Goal: Check status: Check status

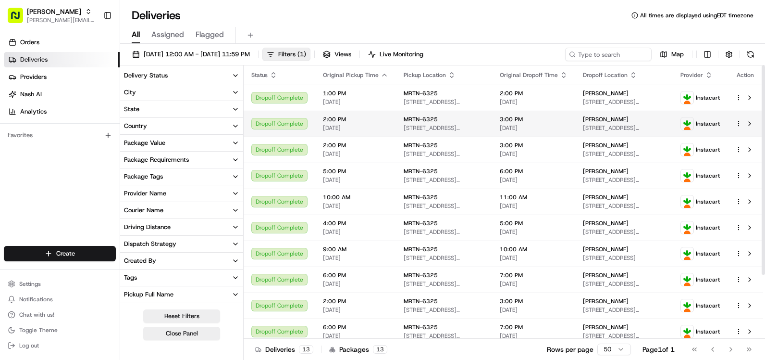
scroll to position [192, 0]
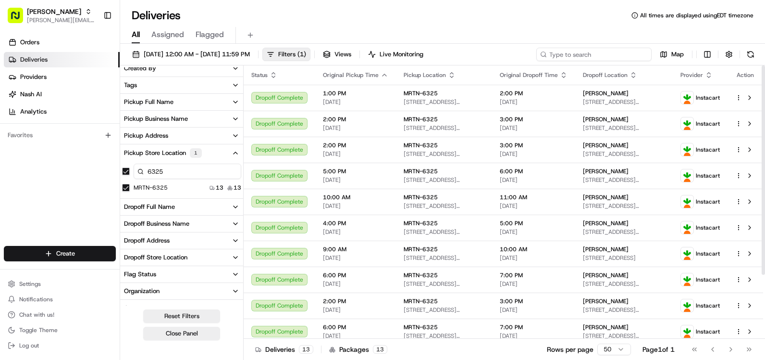
click at [602, 57] on input at bounding box center [593, 54] width 115 height 13
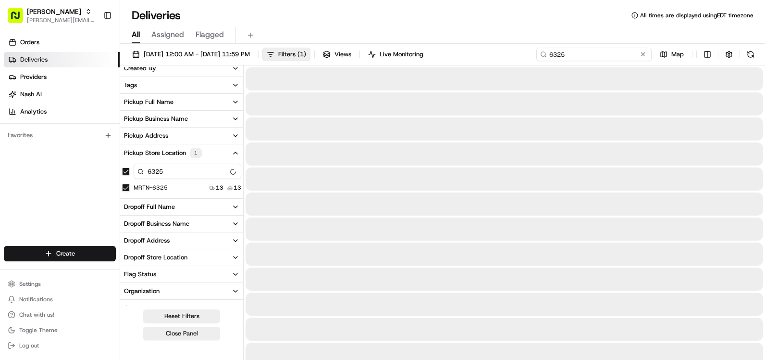
type input "6325"
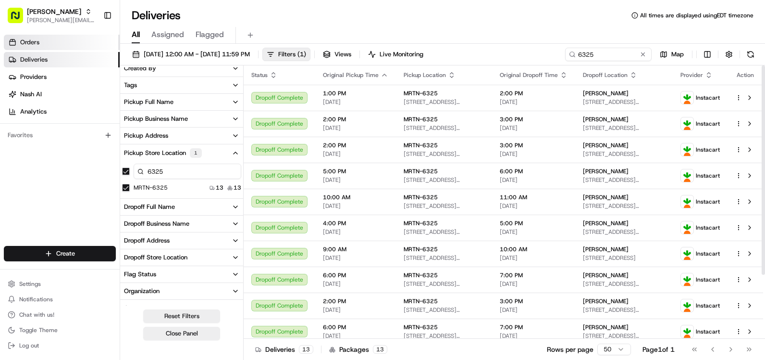
click at [31, 44] on span "Orders" at bounding box center [29, 42] width 19 height 9
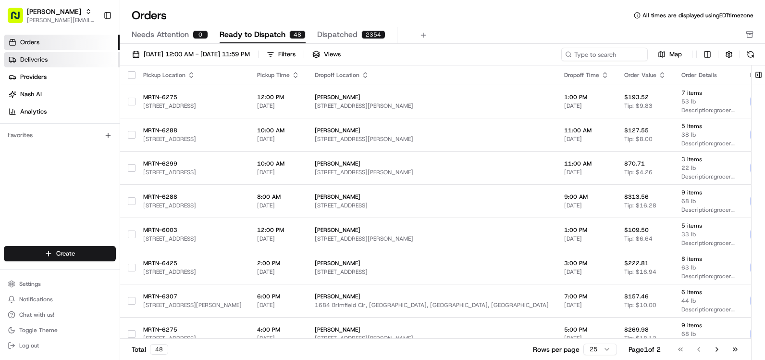
click at [49, 61] on link "Deliveries" at bounding box center [62, 59] width 116 height 15
